Goal: Information Seeking & Learning: Learn about a topic

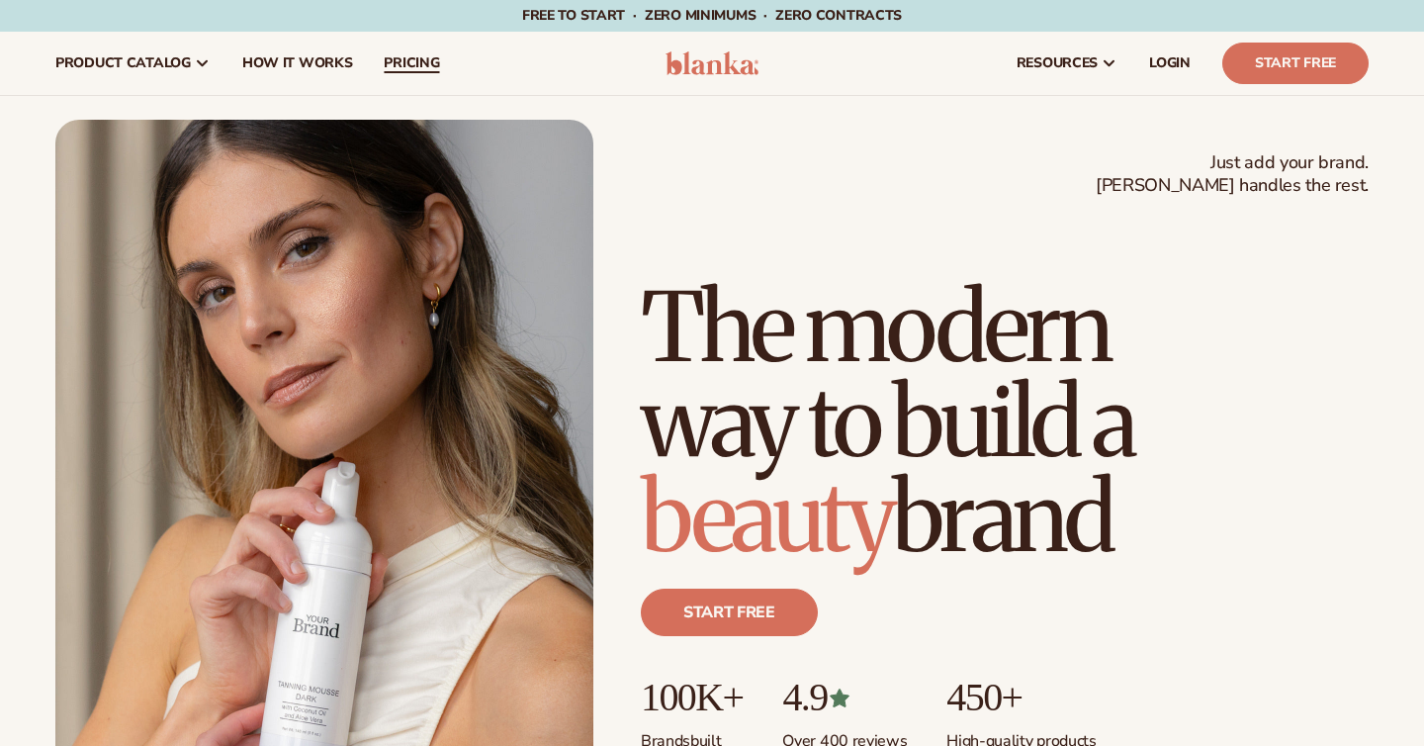
click at [407, 55] on span "pricing" at bounding box center [411, 63] width 55 height 16
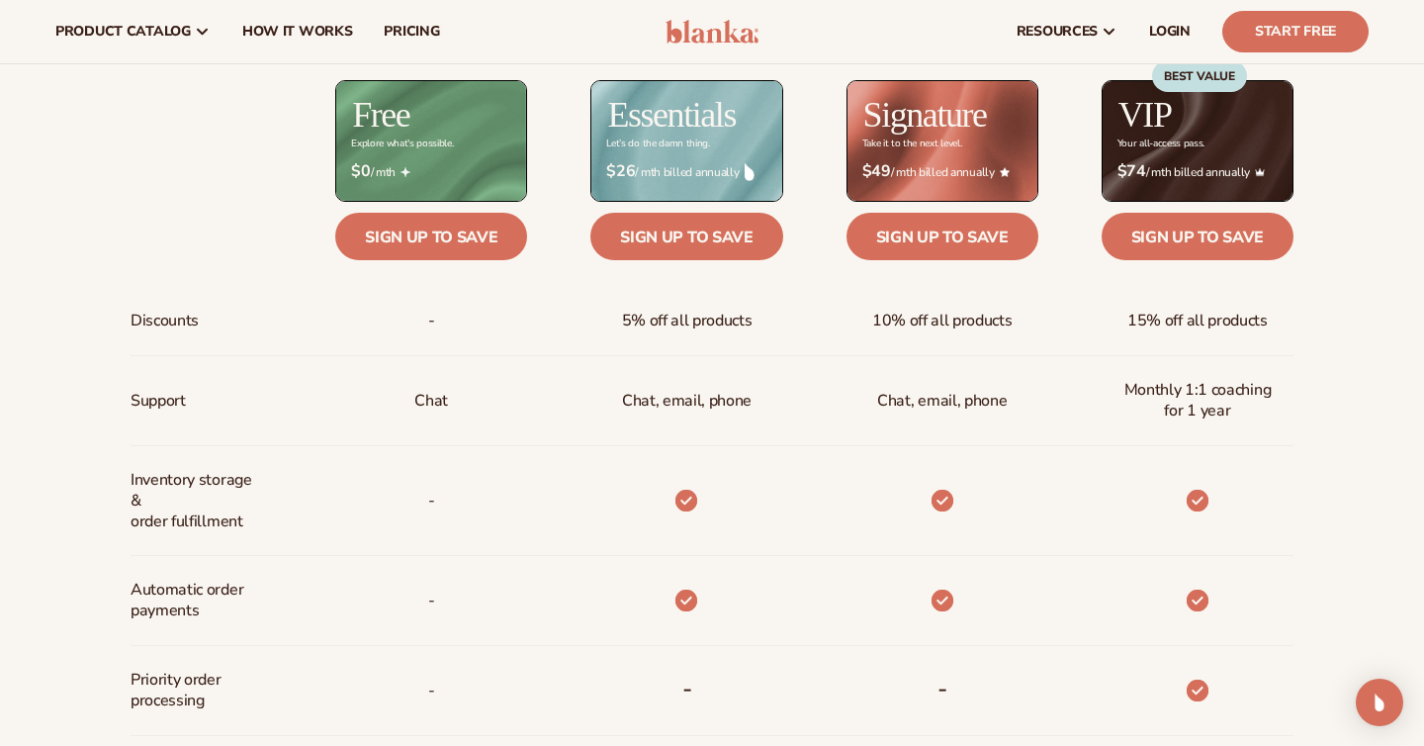
scroll to position [764, 0]
